Goal: Use online tool/utility: Utilize a website feature to perform a specific function

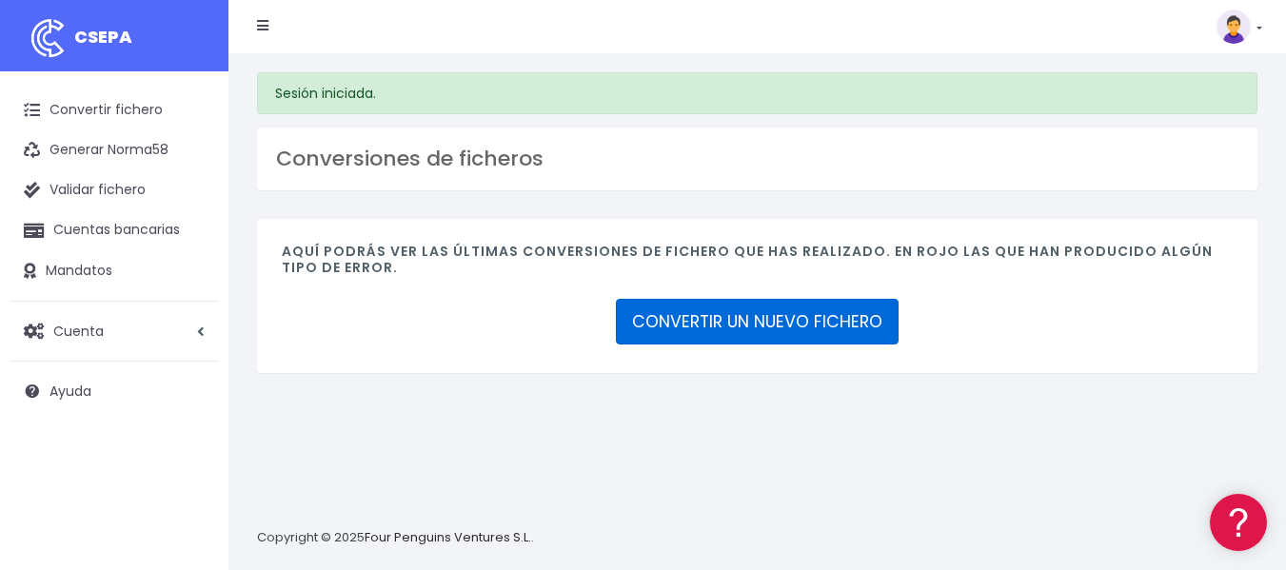
click at [705, 330] on link "CONVERTIR UN NUEVO FICHERO" at bounding box center [757, 322] width 283 height 46
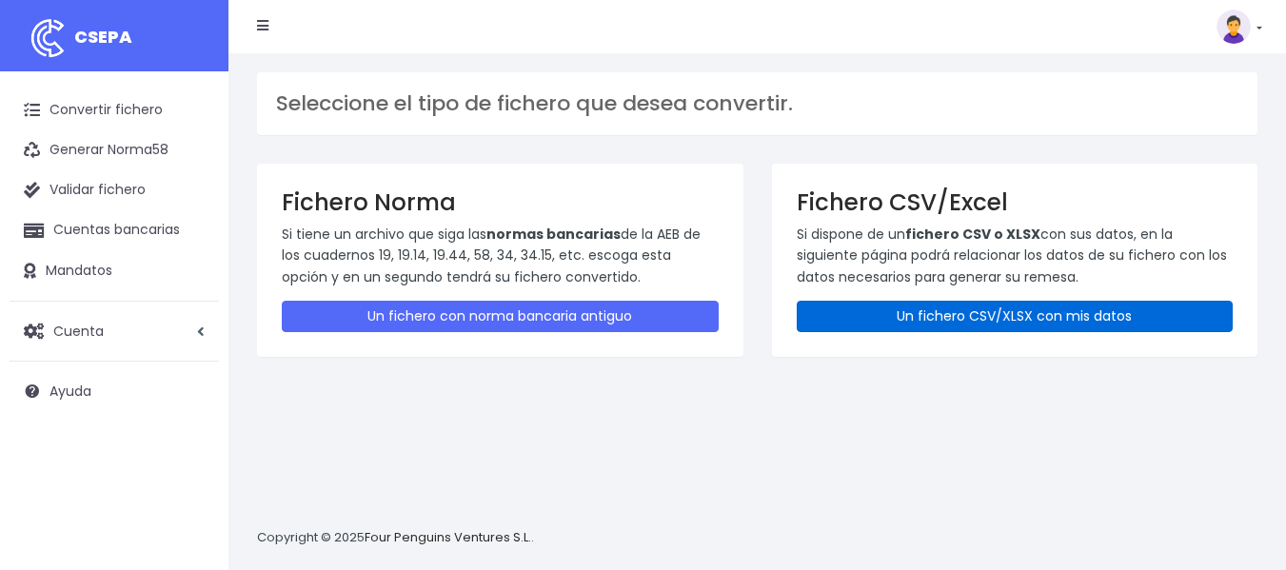
click at [968, 318] on link "Un fichero CSV/XLSX con mis datos" at bounding box center [1015, 316] width 437 height 31
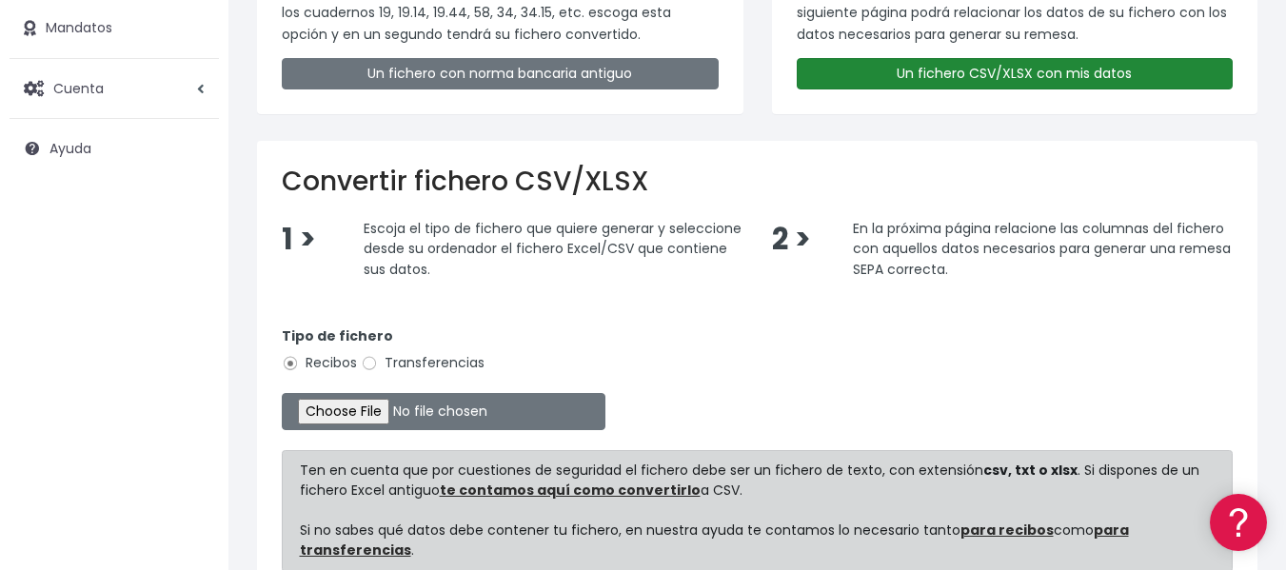
scroll to position [285, 0]
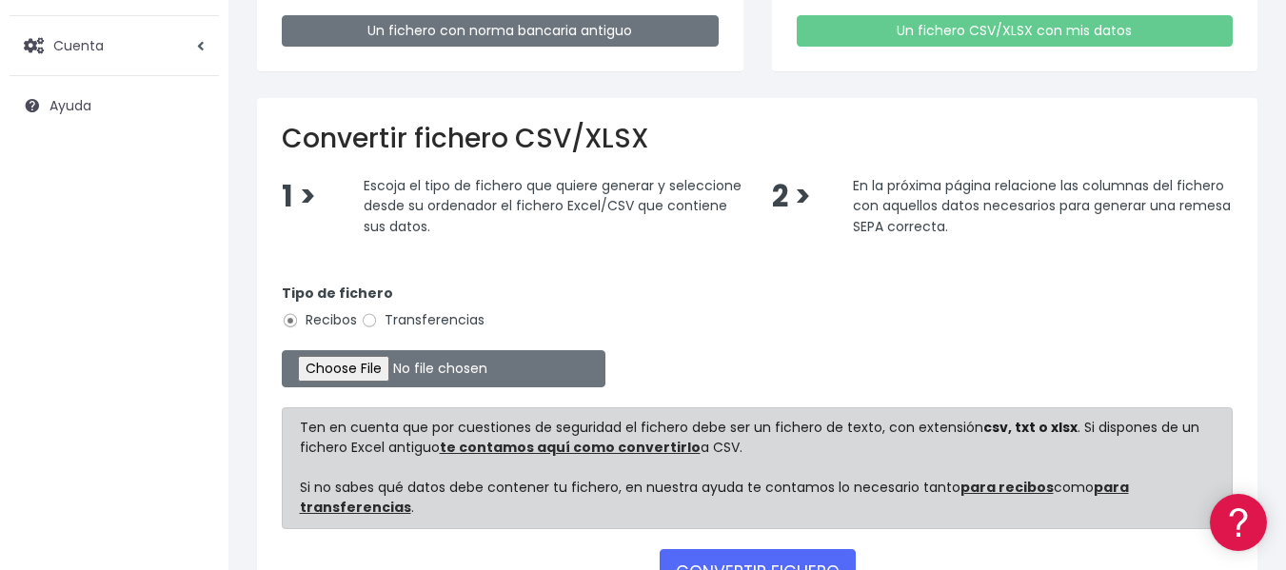
click at [450, 324] on label "Transferencias" at bounding box center [423, 320] width 124 height 20
click at [378, 324] on input "Transferencias" at bounding box center [369, 320] width 17 height 17
radio input "true"
click at [417, 370] on input "file" at bounding box center [444, 368] width 324 height 37
type input "C:\fakepath\Libro1.xlsx"
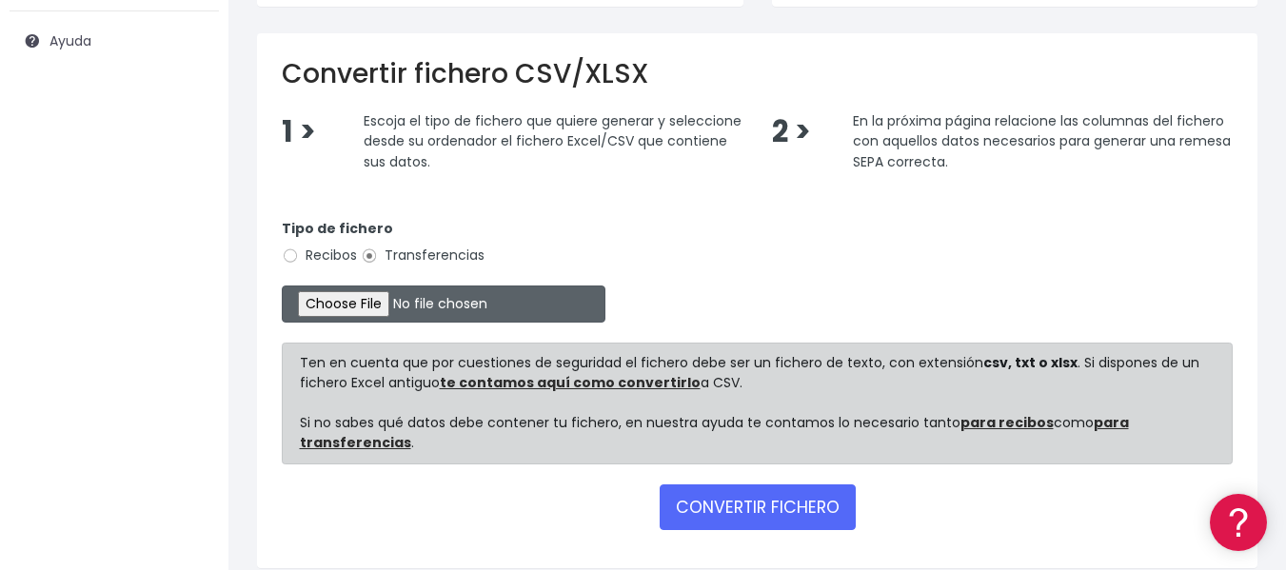
scroll to position [431, 0]
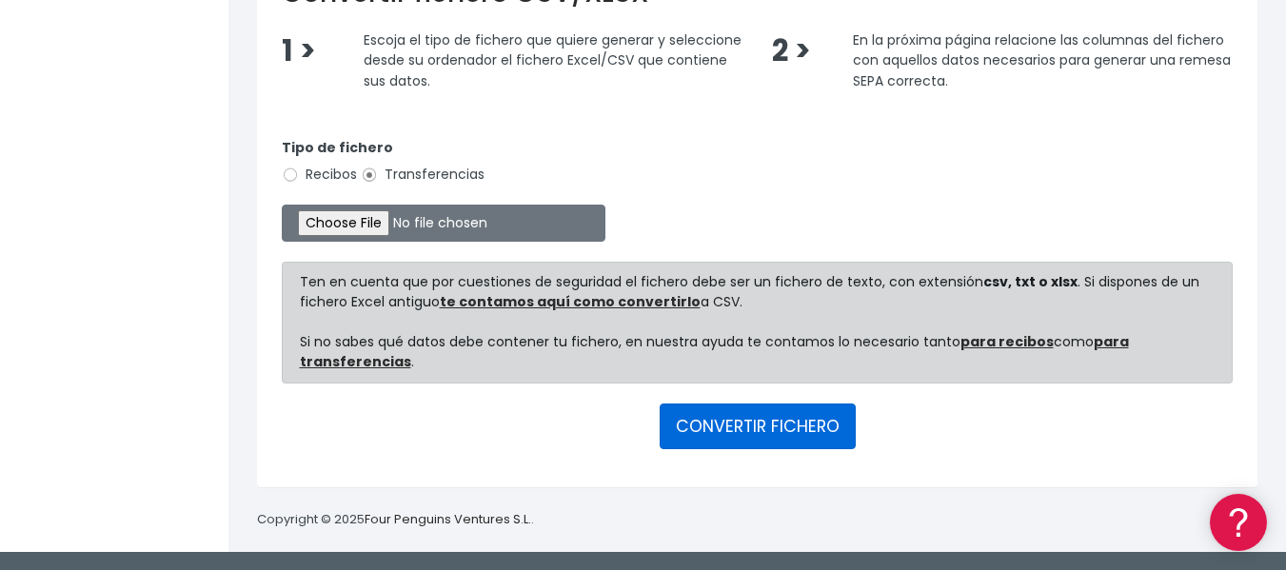
click at [745, 428] on button "CONVERTIR FICHERO" at bounding box center [757, 426] width 196 height 46
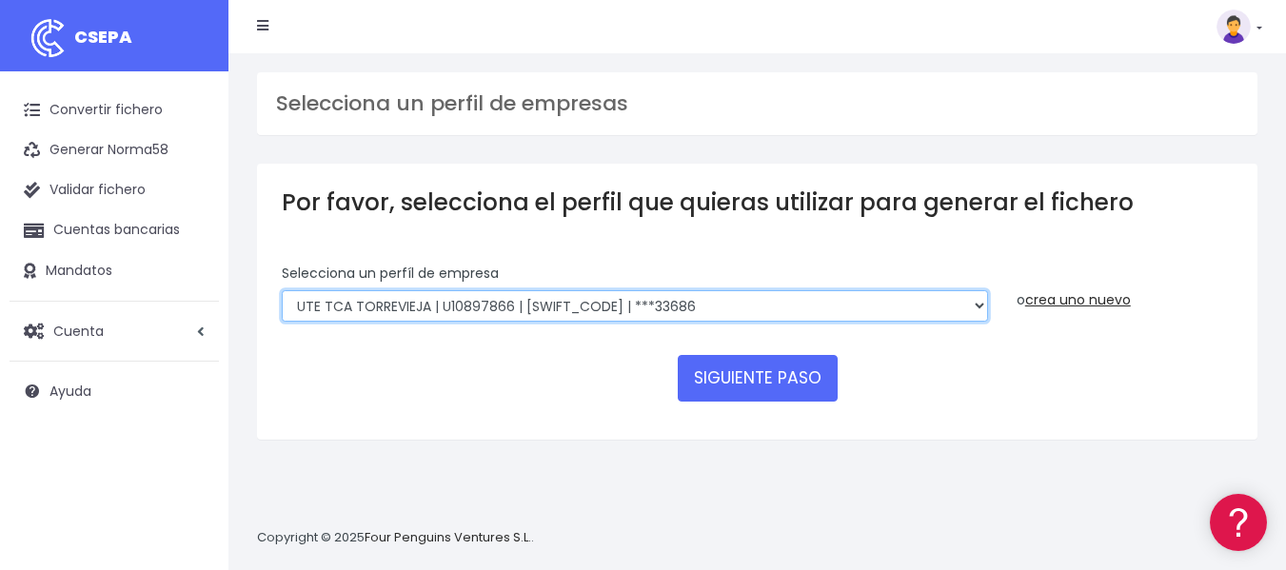
drag, startPoint x: 644, startPoint y: 310, endPoint x: 653, endPoint y: 342, distance: 32.6
click at [644, 310] on select "INSTITUTO MEDITERRANEO DE ESTUDIOS DE PR | ES91001B53342739 | BSCHESMMXXX | ***…" at bounding box center [635, 306] width 706 height 32
select select "2478"
click at [282, 290] on select "INSTITUTO MEDITERRANEO DE ESTUDIOS DE PR | ES91001B53342739 | BSCHESMMXXX | ***…" at bounding box center [635, 306] width 706 height 32
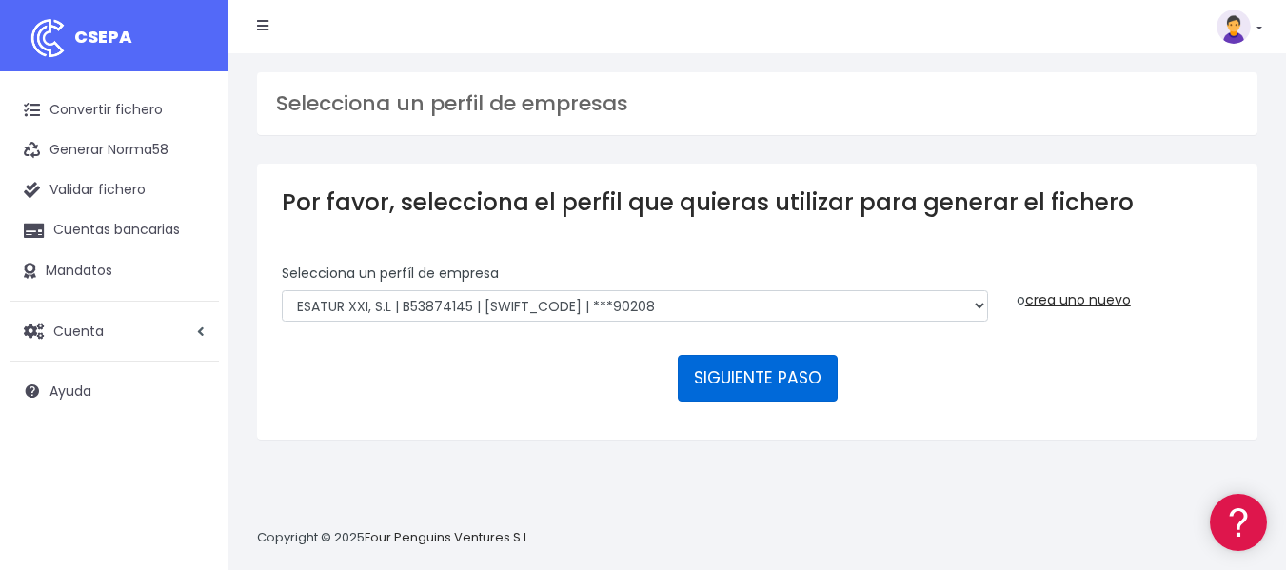
click at [769, 380] on button "SIGUIENTE PASO" at bounding box center [758, 378] width 160 height 46
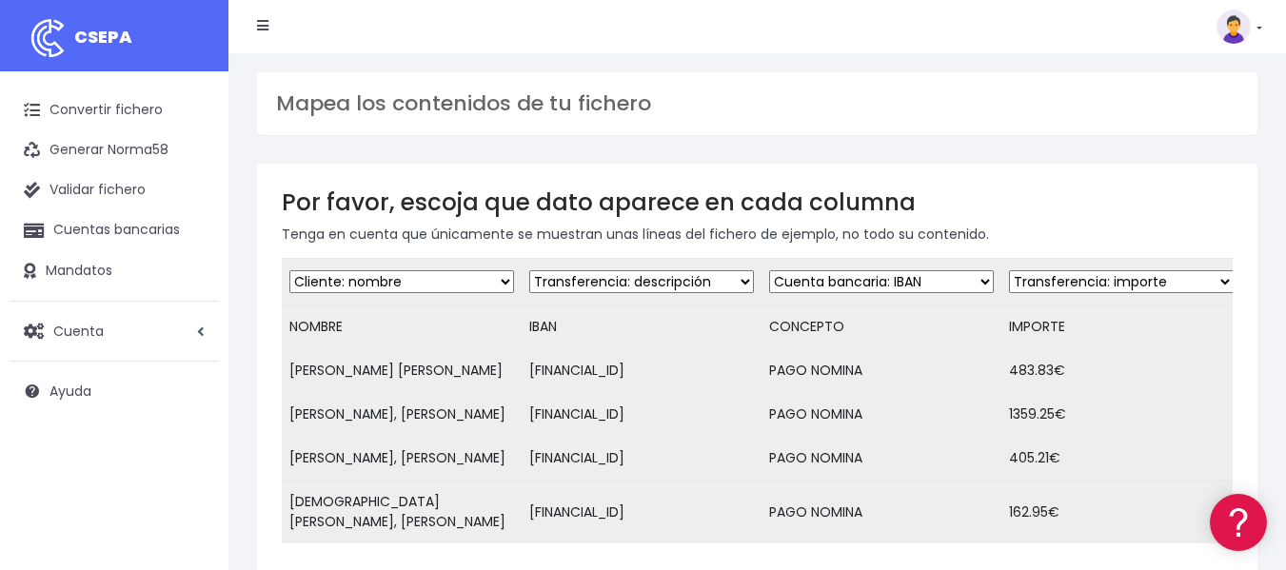
click at [652, 282] on select "Desechar campo Cliente: nombre Cliente: DNI Cliente: Email Cliente: referencia …" at bounding box center [641, 281] width 225 height 23
select select "iban"
click at [529, 270] on select "Desechar campo Cliente: nombre Cliente: DNI Cliente: Email Cliente: referencia …" at bounding box center [641, 281] width 225 height 23
click at [829, 275] on select "Desechar campo Cliente: nombre Cliente: DNI Cliente: Email Cliente: referencia …" at bounding box center [881, 281] width 225 height 23
select select "description"
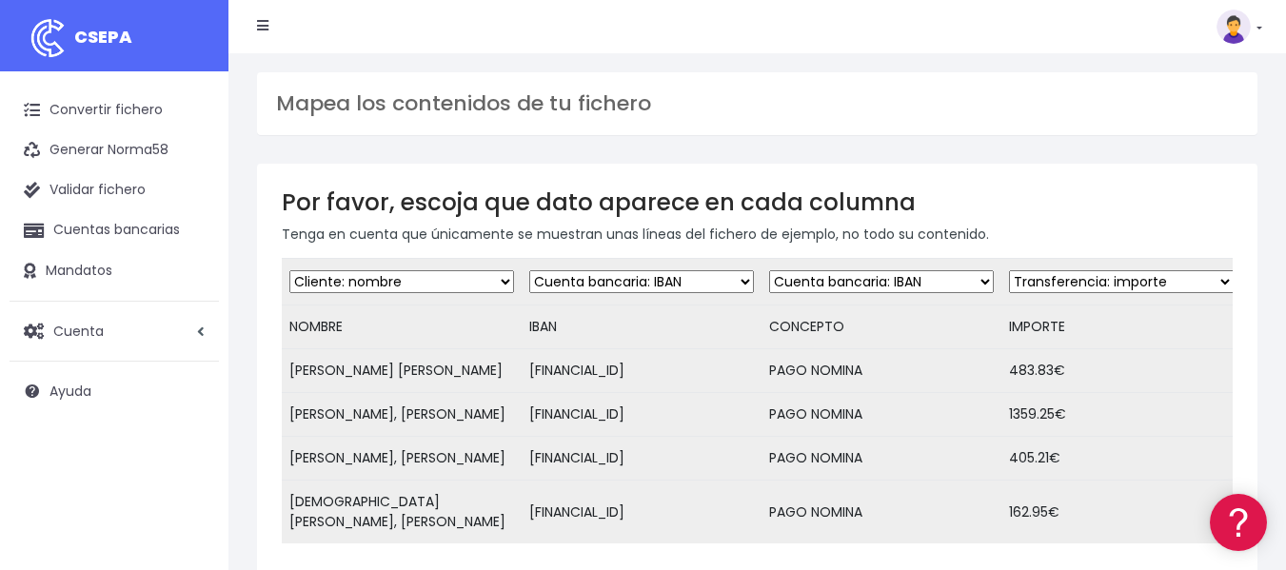
click at [769, 270] on select "Desechar campo Cliente: nombre Cliente: DNI Cliente: Email Cliente: referencia …" at bounding box center [881, 281] width 225 height 23
click at [1051, 270] on select "Desechar campo Cliente: nombre Cliente: DNI Cliente: Email Cliente: referencia …" at bounding box center [1121, 281] width 225 height 23
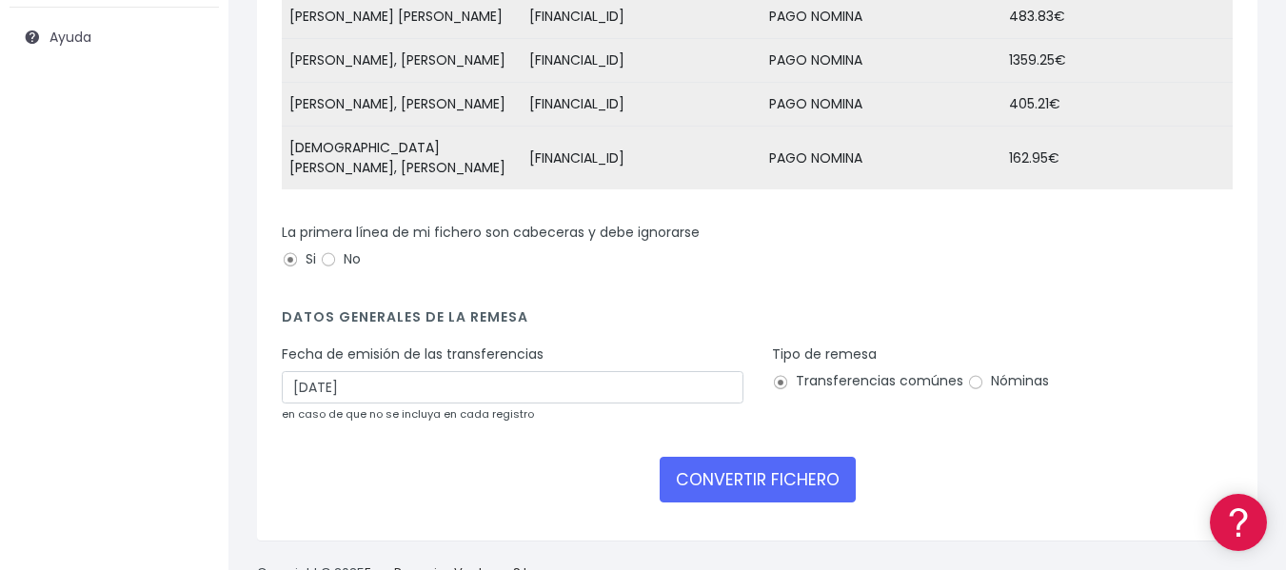
scroll to position [381, 0]
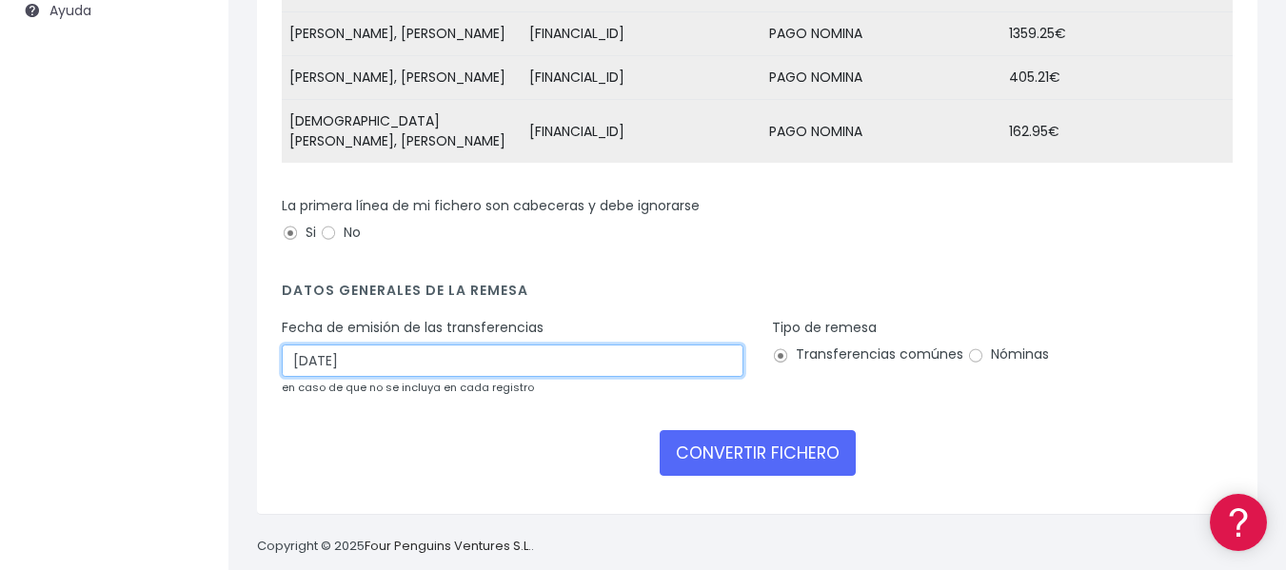
click at [416, 351] on input "15/10/2025" at bounding box center [513, 360] width 462 height 32
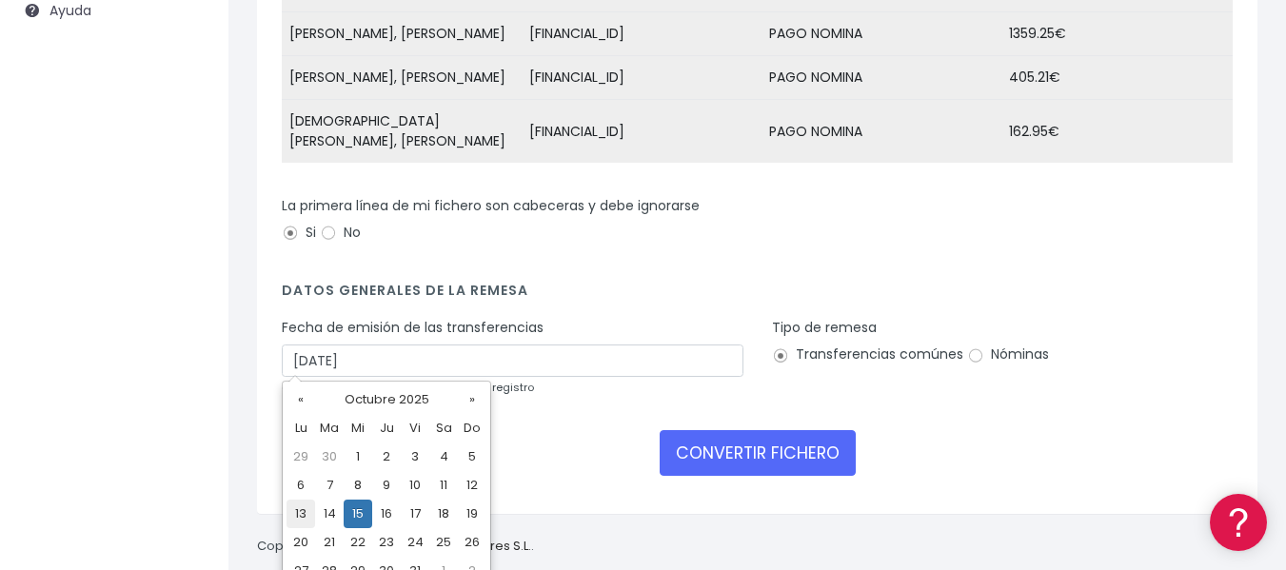
click at [308, 507] on td "13" at bounding box center [300, 514] width 29 height 29
type input "13/10/2025"
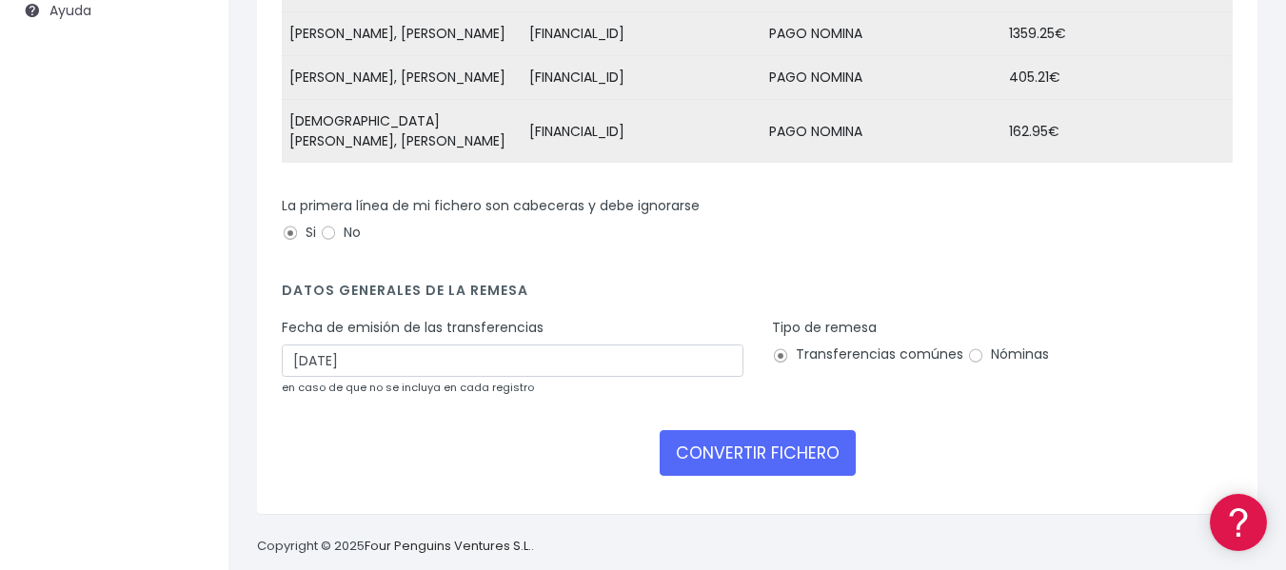
click at [990, 350] on label "Nóminas" at bounding box center [1008, 354] width 82 height 20
click at [984, 350] on input "Nóminas" at bounding box center [975, 355] width 17 height 17
radio input "true"
drag, startPoint x: 768, startPoint y: 445, endPoint x: 927, endPoint y: 550, distance: 190.3
click at [769, 450] on button "CONVERTIR FICHERO" at bounding box center [757, 453] width 196 height 46
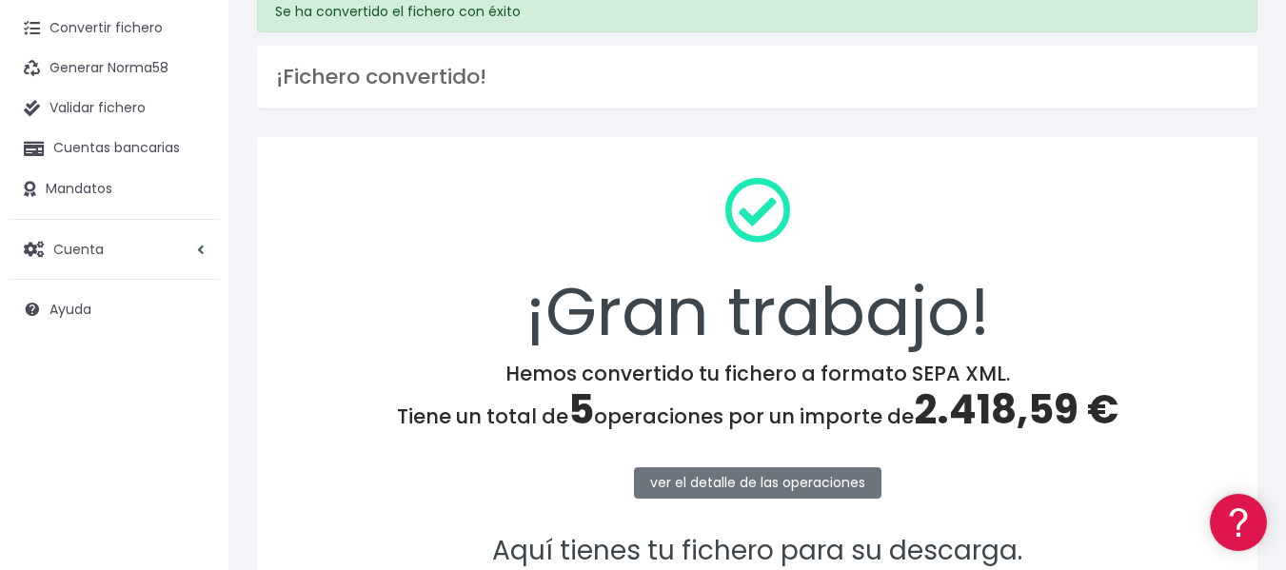
scroll to position [339, 0]
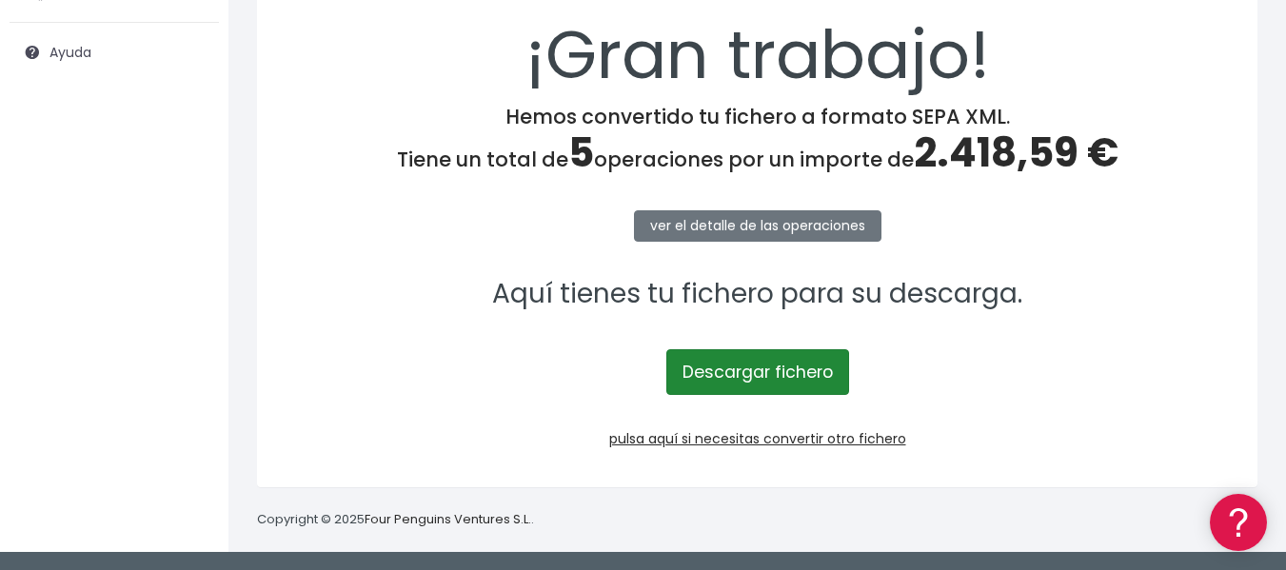
click at [791, 370] on link "Descargar fichero" at bounding box center [757, 372] width 183 height 46
